Goal: Task Accomplishment & Management: Manage account settings

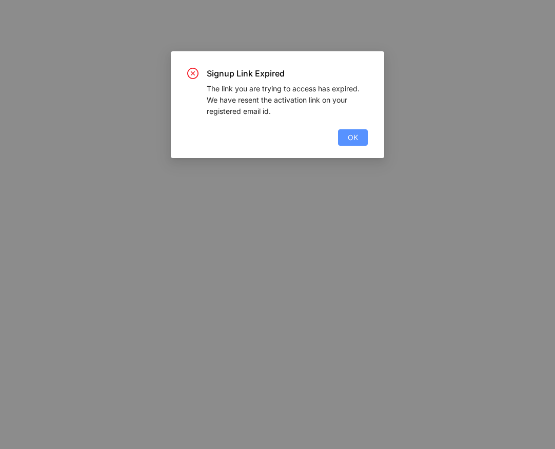
click at [348, 141] on span "OK" at bounding box center [353, 137] width 10 height 11
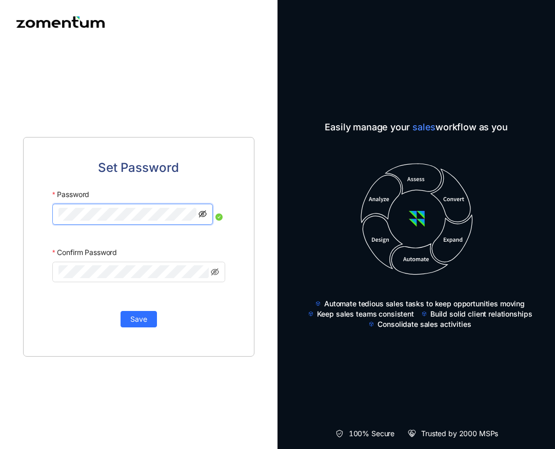
click at [203, 216] on icon "eye-invisible" at bounding box center [203, 214] width 8 height 8
click at [84, 281] on span at bounding box center [138, 272] width 173 height 21
click at [202, 269] on icon "eye-invisible" at bounding box center [203, 271] width 8 height 7
click at [148, 322] on button "Save" at bounding box center [139, 319] width 36 height 16
click at [201, 211] on icon "eye-invisible" at bounding box center [203, 214] width 8 height 8
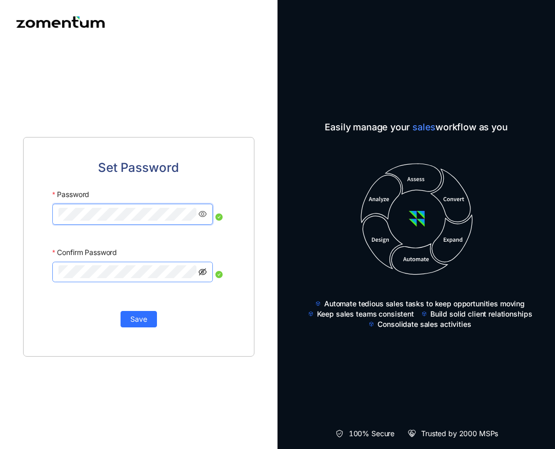
click at [203, 270] on icon "eye-invisible" at bounding box center [203, 271] width 8 height 7
click at [138, 316] on span "Save" at bounding box center [138, 319] width 17 height 11
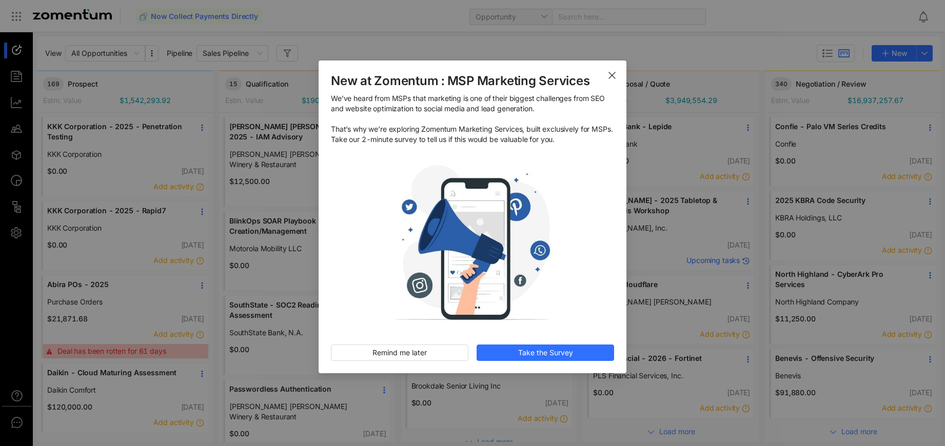
click at [555, 79] on icon "Close" at bounding box center [612, 75] width 8 height 8
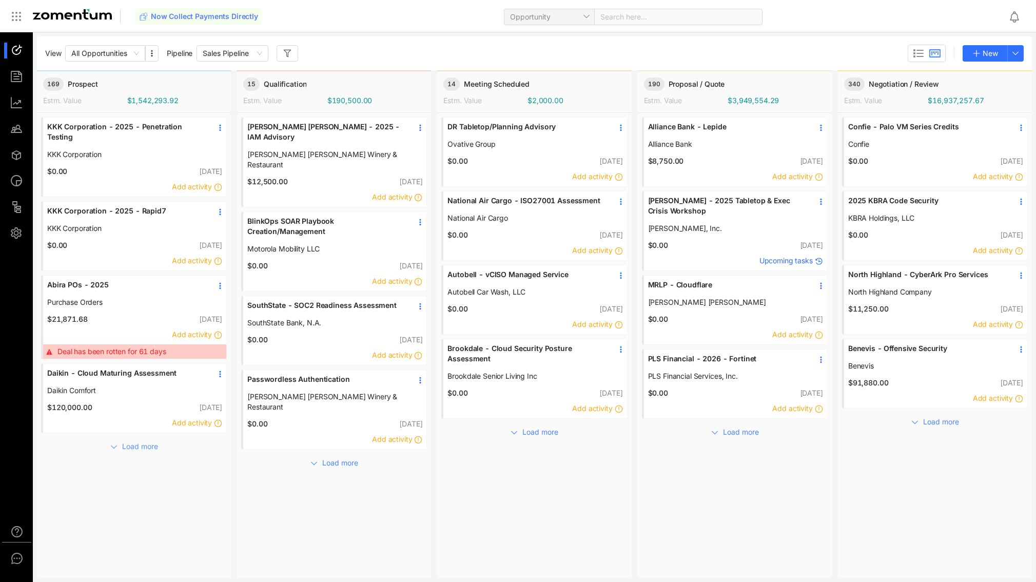
click at [145, 448] on span "Load more" at bounding box center [140, 446] width 36 height 11
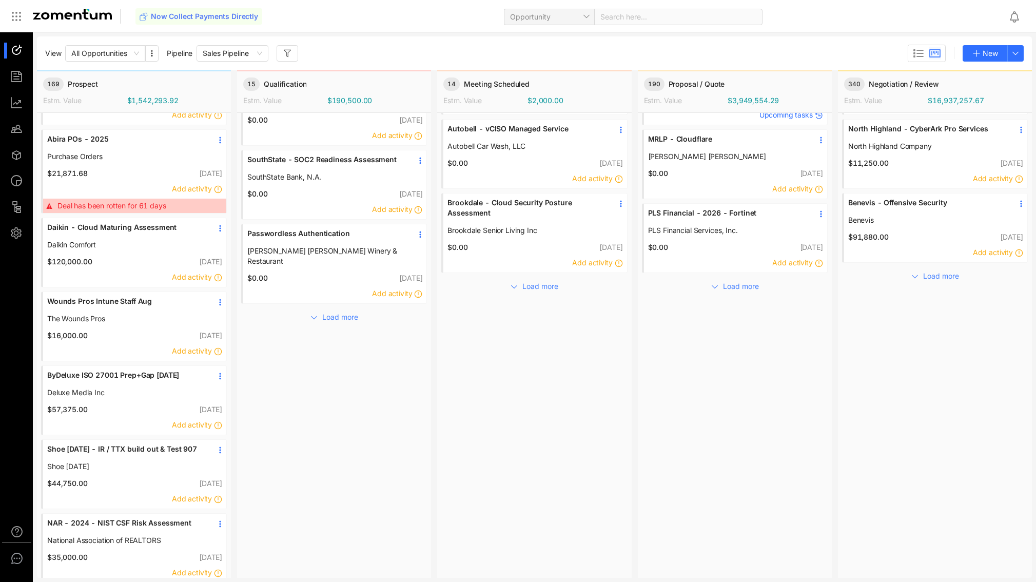
scroll to position [194, 0]
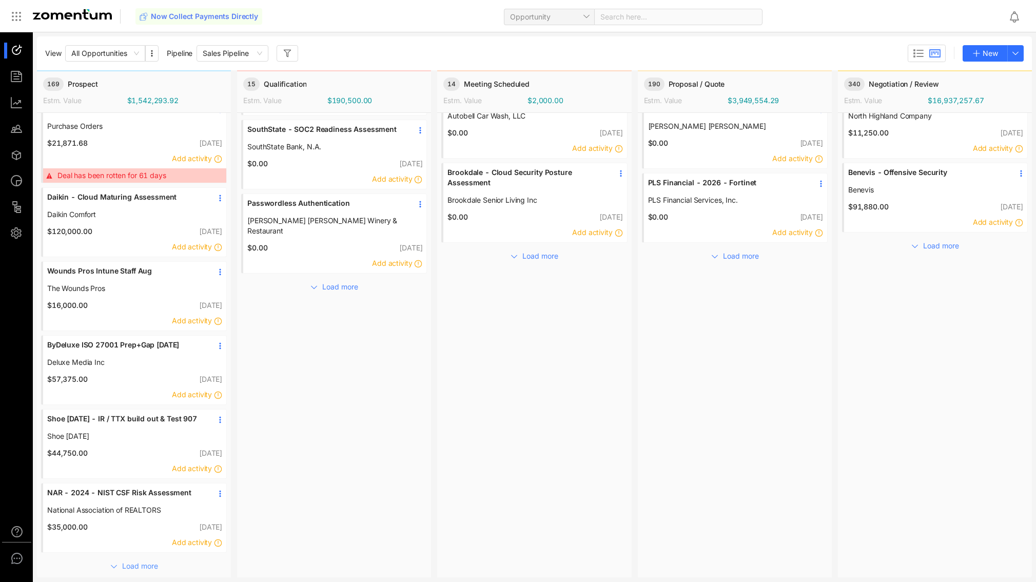
click at [137, 448] on span "Load more" at bounding box center [140, 565] width 36 height 11
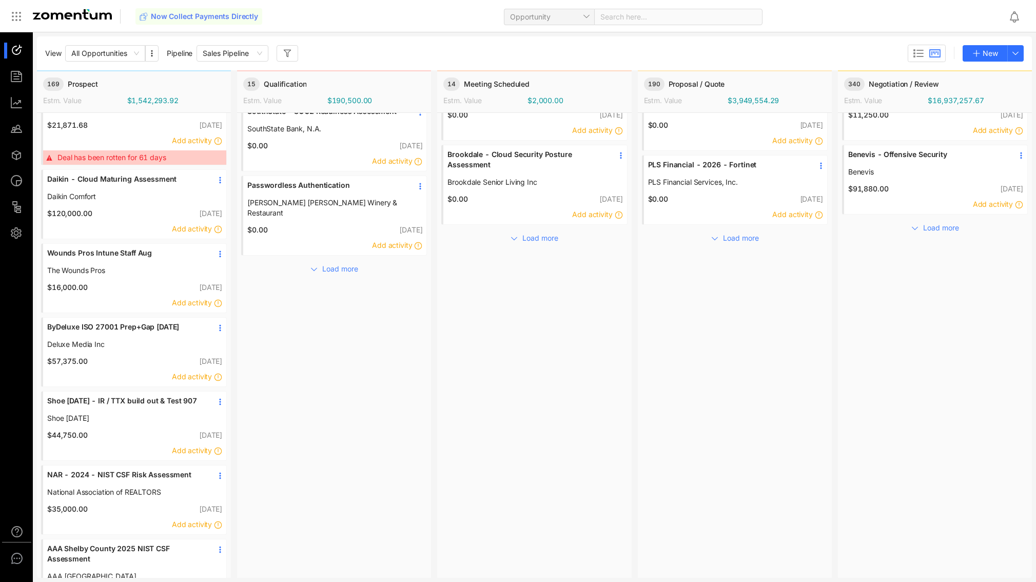
scroll to position [510, 0]
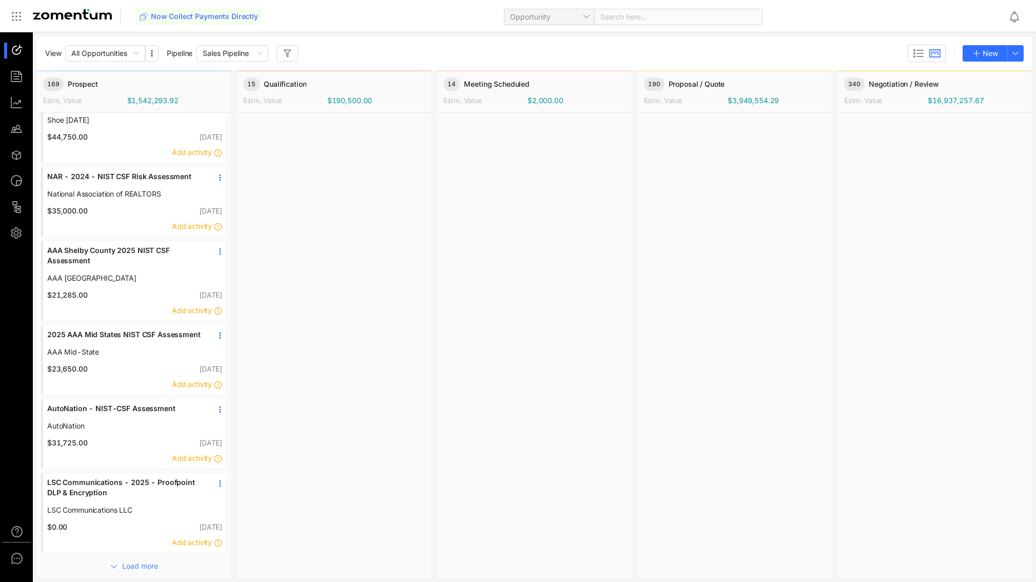
click at [141, 448] on span "Load more" at bounding box center [140, 565] width 36 height 11
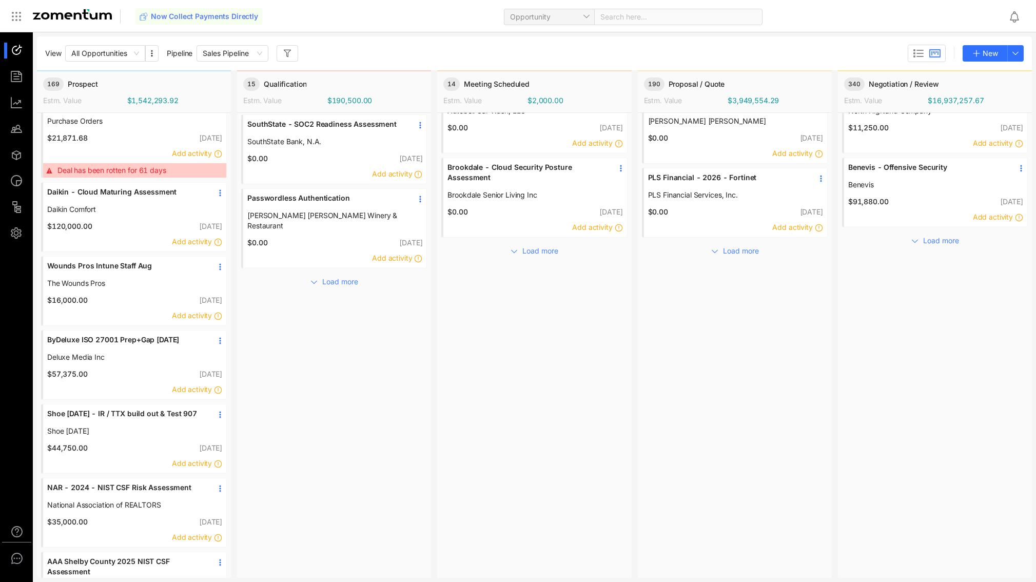
scroll to position [0, 0]
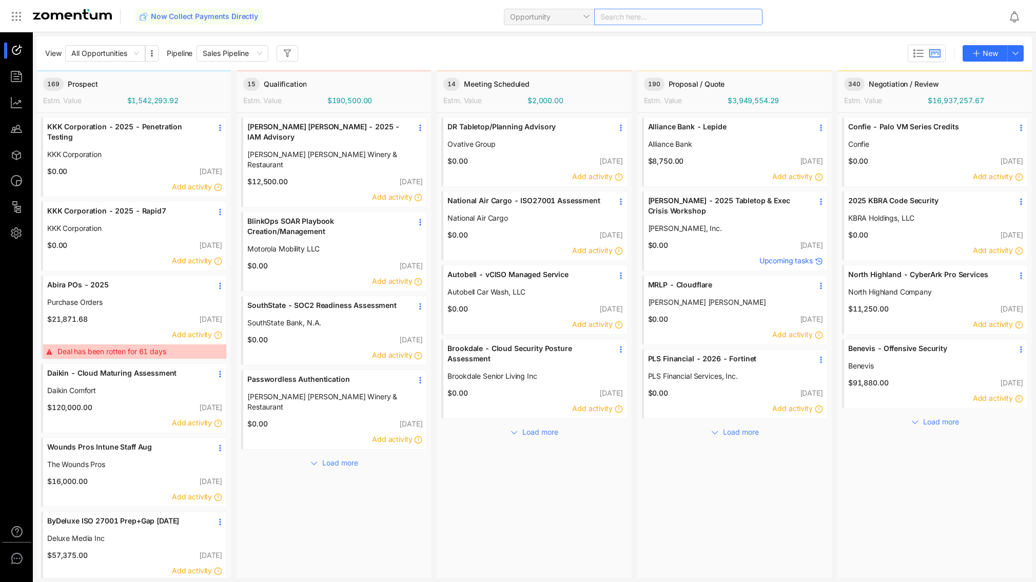
click at [555, 22] on div "Search here..." at bounding box center [678, 17] width 168 height 16
type input "******"
click at [455, 40] on div "View All Opportunities Pipeline Sales Pipeline New" at bounding box center [534, 53] width 995 height 34
click at [19, 130] on div at bounding box center [21, 129] width 22 height 16
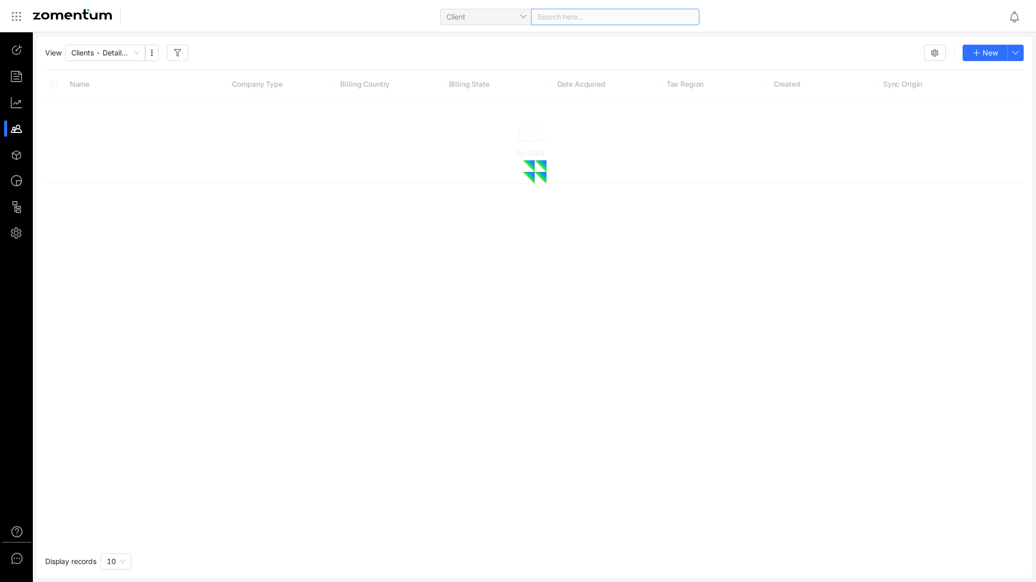
click at [555, 16] on div "Search here..." at bounding box center [615, 17] width 168 height 16
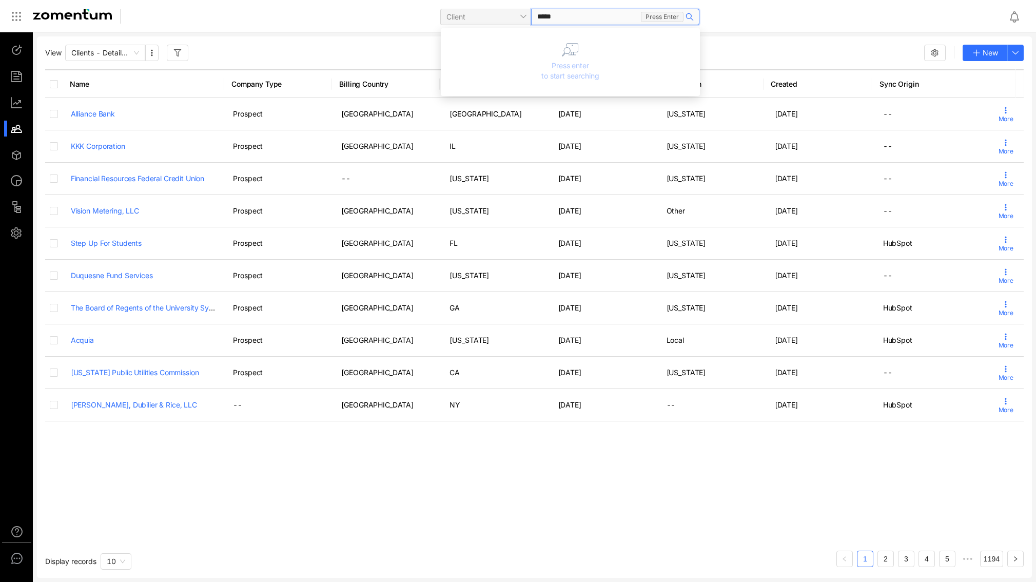
type input "******"
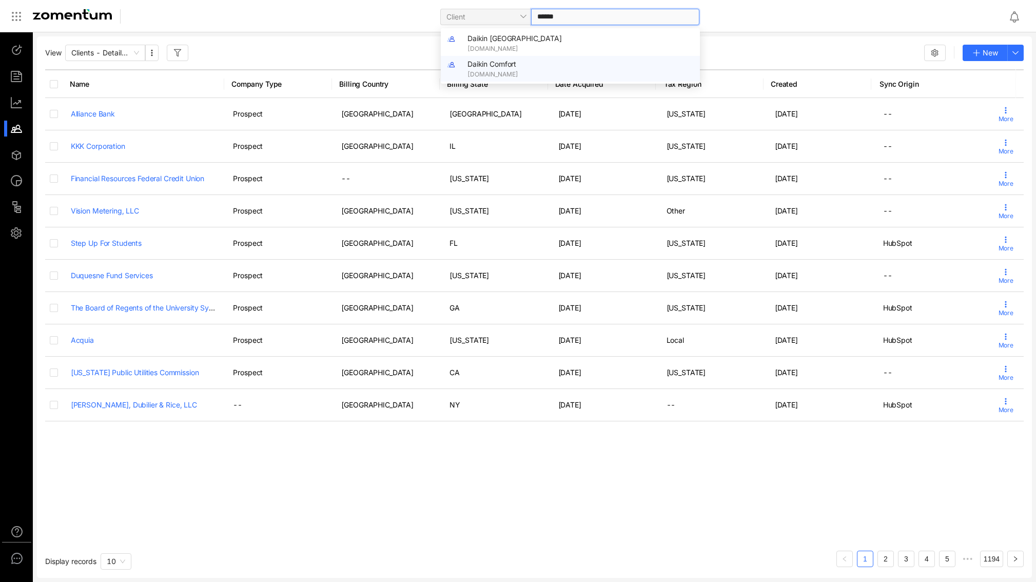
click at [513, 62] on span "Daikin Comfort" at bounding box center [491, 64] width 49 height 9
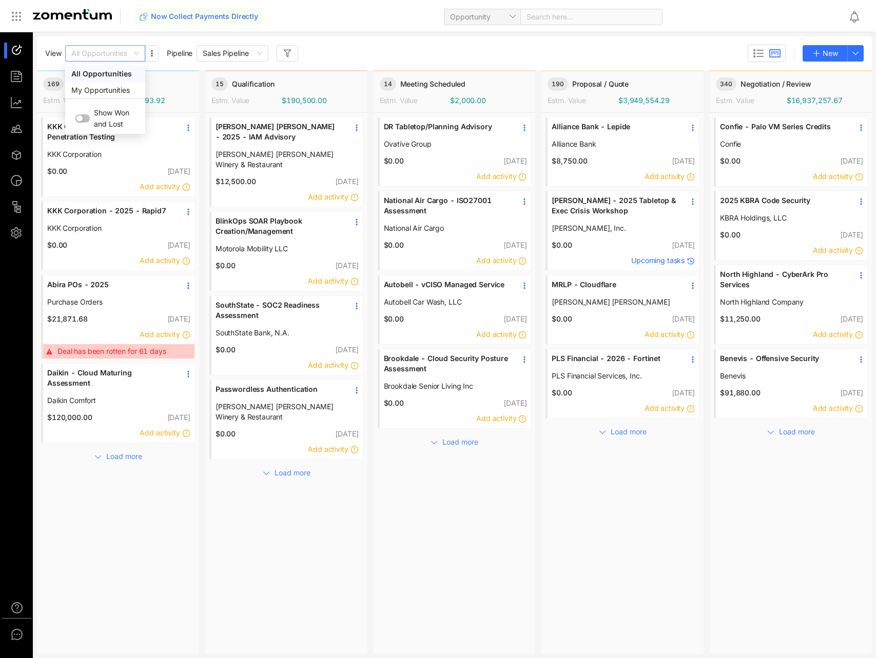
click at [141, 53] on div "All Opportunities" at bounding box center [105, 53] width 80 height 16
click at [114, 92] on div "My Opportunities" at bounding box center [105, 90] width 68 height 11
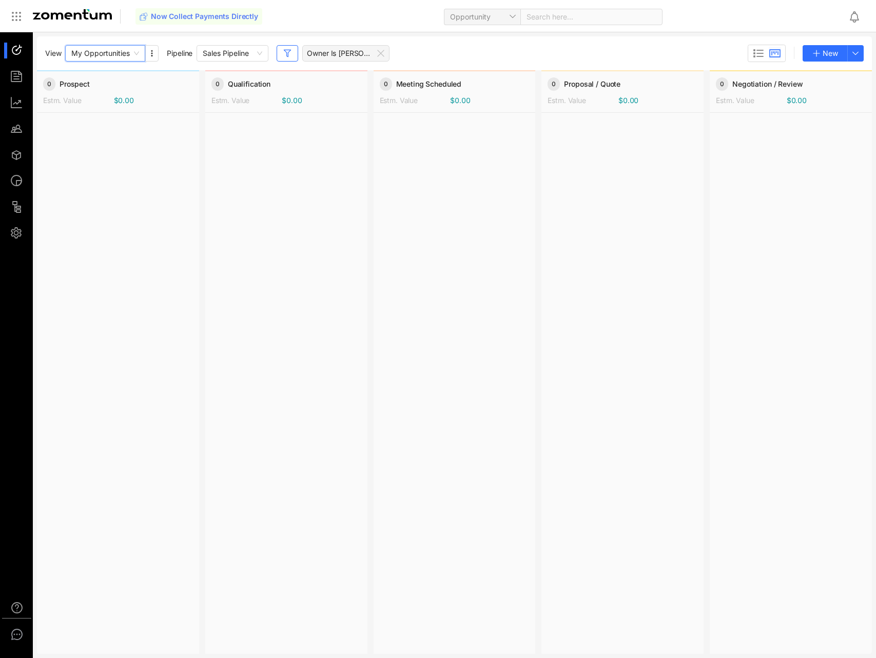
click at [135, 54] on span "My Opportunities" at bounding box center [105, 53] width 68 height 15
click at [118, 74] on div "All Opportunities" at bounding box center [105, 73] width 68 height 11
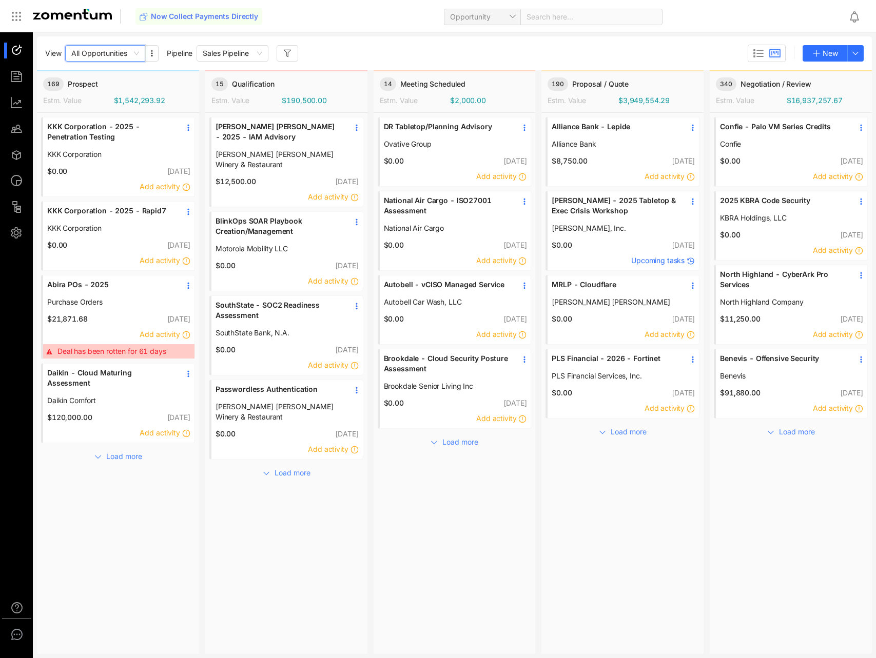
click at [135, 53] on span "All Opportunities" at bounding box center [105, 53] width 68 height 15
click at [111, 85] on div "My Opportunities" at bounding box center [105, 90] width 68 height 11
